Goal: Task Accomplishment & Management: Manage account settings

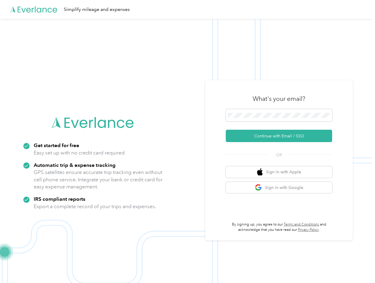
click at [187, 142] on img at bounding box center [186, 160] width 372 height 283
click at [187, 9] on div "Simplify mileage and expenses" at bounding box center [186, 9] width 372 height 19
click at [281, 136] on button "Continue with Email / SSO" at bounding box center [279, 136] width 106 height 12
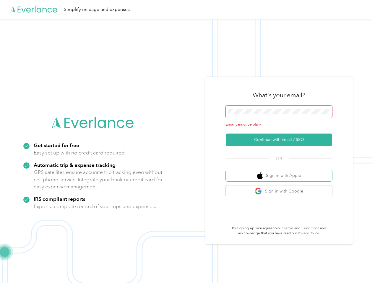
click at [281, 172] on button "Sign in with Apple" at bounding box center [279, 176] width 106 height 12
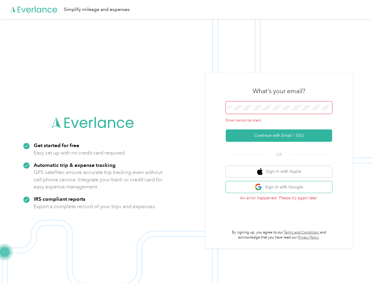
click at [281, 188] on button "Sign in with Google" at bounding box center [279, 188] width 106 height 12
